Goal: Information Seeking & Learning: Learn about a topic

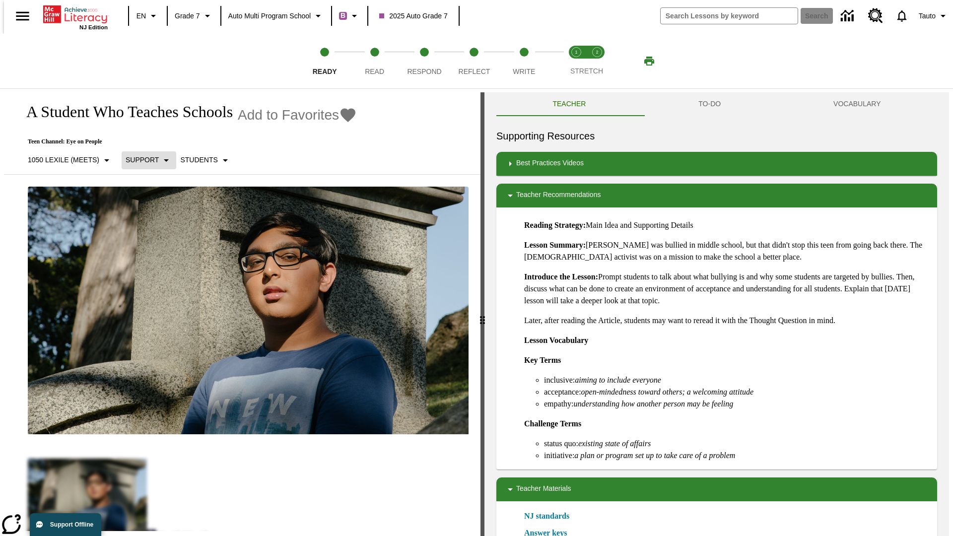
click at [144, 160] on p "Support" at bounding box center [142, 160] width 33 height 10
click at [66, 160] on p "1050 Lexile (Meets)" at bounding box center [63, 160] width 71 height 10
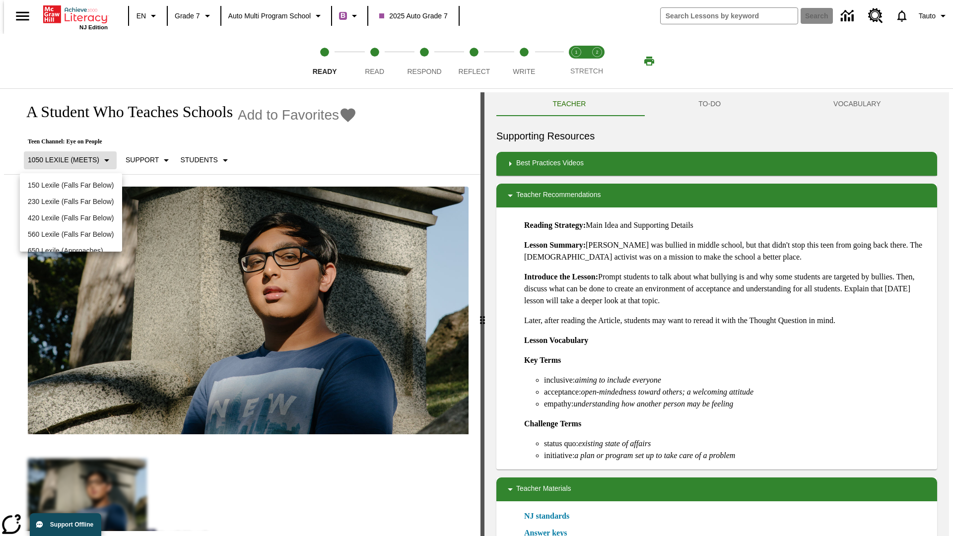
scroll to position [104, 0]
